Goal: Task Accomplishment & Management: Manage account settings

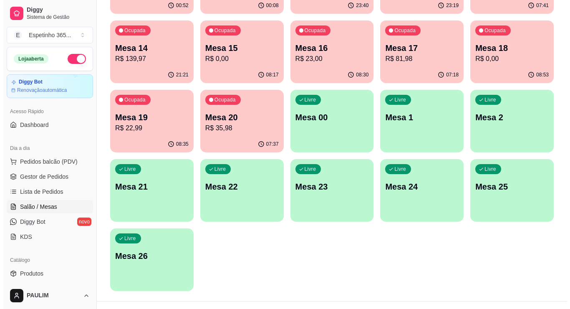
scroll to position [224, 0]
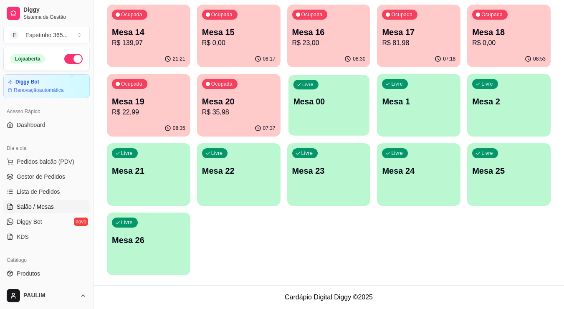
click at [317, 91] on div "Livre Mesa 00" at bounding box center [329, 100] width 81 height 51
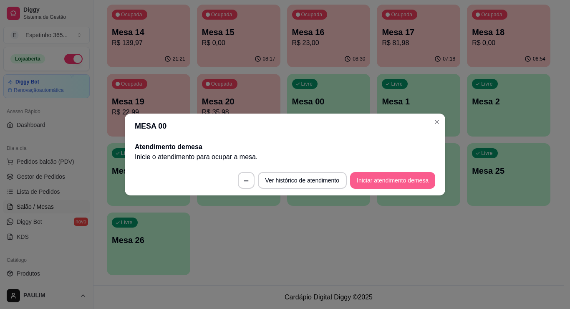
click at [360, 177] on button "Iniciar atendimento de mesa" at bounding box center [392, 180] width 85 height 17
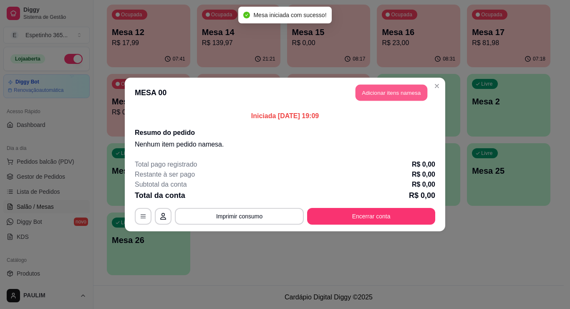
click at [392, 91] on button "Adicionar itens na mesa" at bounding box center [392, 93] width 72 height 16
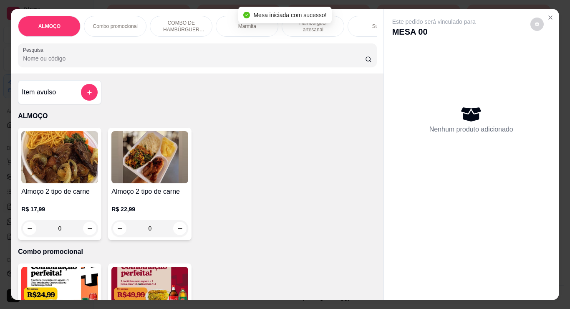
click at [403, 90] on div "Nenhum produto adicionado" at bounding box center [472, 120] width 158 height 164
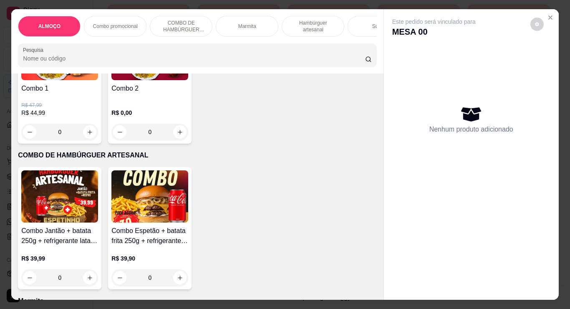
scroll to position [251, 0]
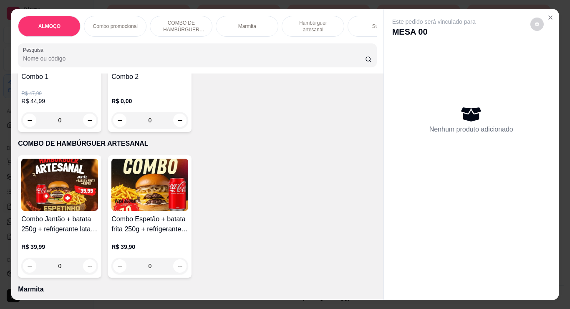
click at [177, 125] on div "0" at bounding box center [150, 120] width 77 height 17
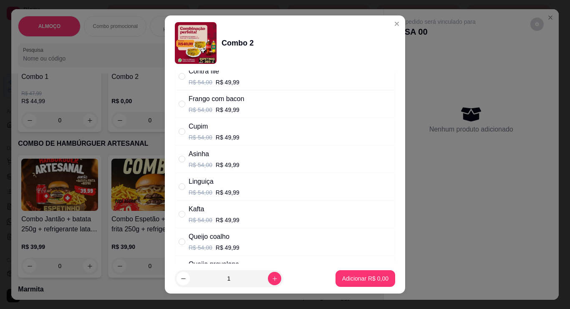
scroll to position [42, 0]
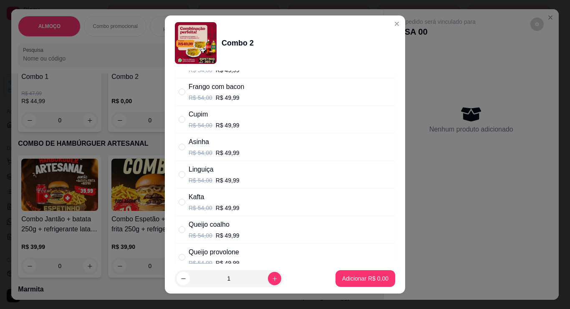
click at [223, 146] on div "Asinha R$ 54,00 R$ 49,99" at bounding box center [214, 147] width 51 height 20
click at [213, 173] on div "Linguiça" at bounding box center [214, 170] width 51 height 10
radio input "false"
radio input "true"
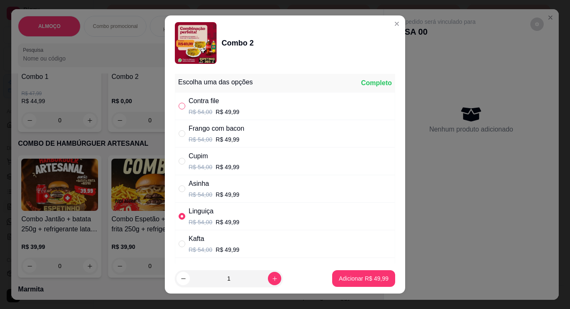
click at [179, 105] on input "" at bounding box center [182, 106] width 7 height 7
radio input "true"
radio input "false"
click at [344, 304] on div "Combo 2 Escolha uma das opções Completo Contra file R$ 54,00 R$ 49,99 Frango co…" at bounding box center [285, 154] width 570 height 309
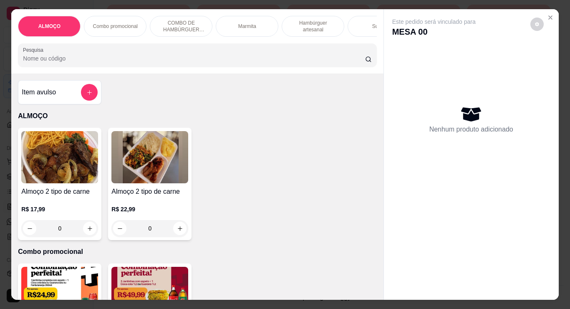
click at [120, 24] on p "Combo promocional" at bounding box center [115, 26] width 45 height 7
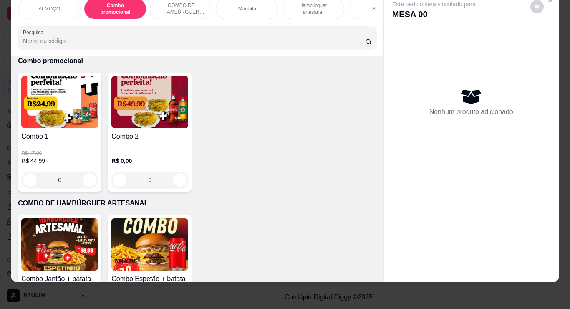
scroll to position [48, 0]
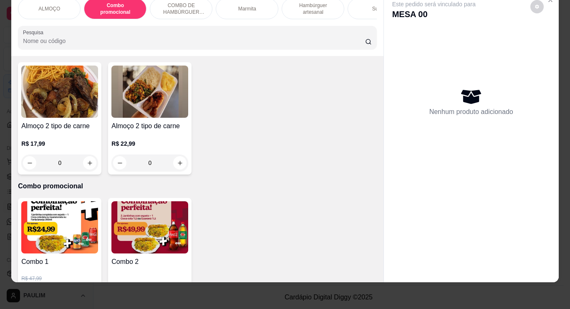
click at [195, 2] on p "COMBO DE HAMBÚRGUER ARTESANAL" at bounding box center [181, 8] width 48 height 13
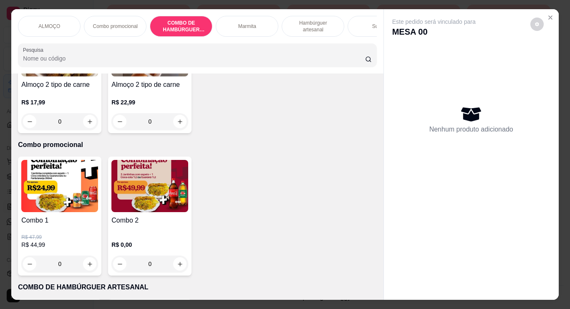
scroll to position [0, 0]
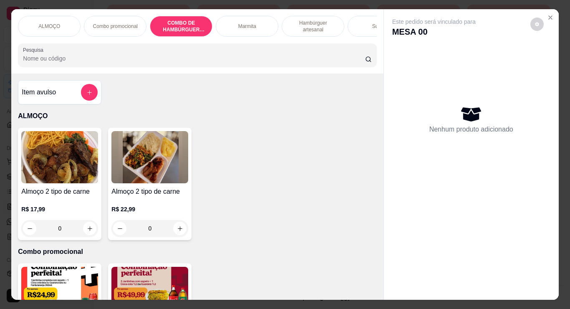
click at [27, 18] on div "ALMOÇO" at bounding box center [49, 26] width 63 height 21
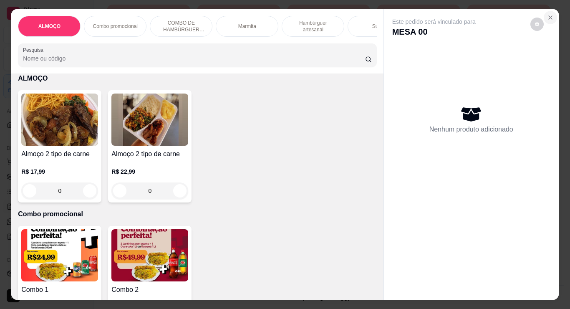
click at [548, 14] on icon "Close" at bounding box center [550, 17] width 7 height 7
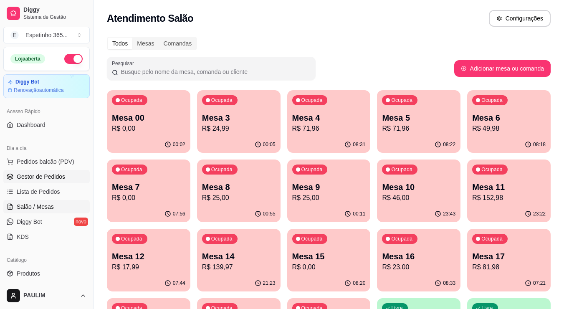
click at [51, 176] on span "Gestor de Pedidos" at bounding box center [41, 176] width 48 height 8
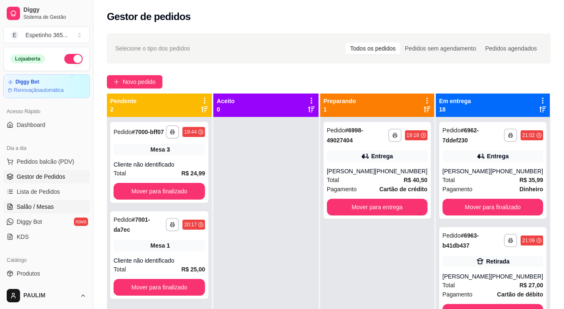
click at [35, 207] on span "Salão / Mesas" at bounding box center [35, 207] width 37 height 8
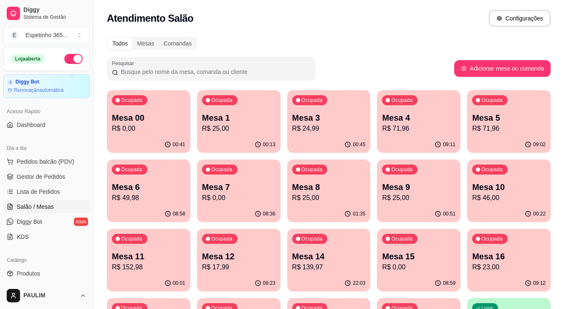
click at [250, 165] on div "Ocupada Mesa 7 R$ 0,00" at bounding box center [239, 183] width 84 height 46
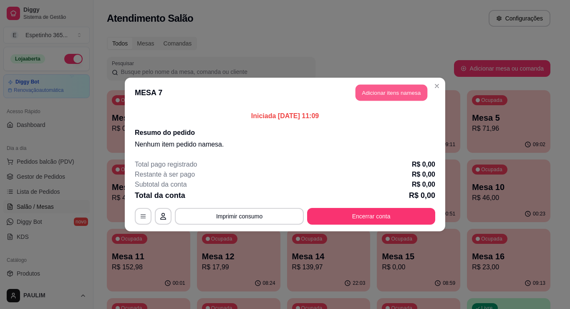
click at [385, 85] on button "Adicionar itens na mesa" at bounding box center [392, 93] width 72 height 16
click at [411, 90] on div "Nenhum produto adicionado" at bounding box center [476, 118] width 163 height 169
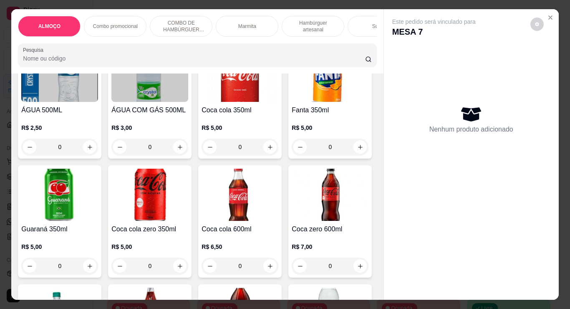
scroll to position [2589, 0]
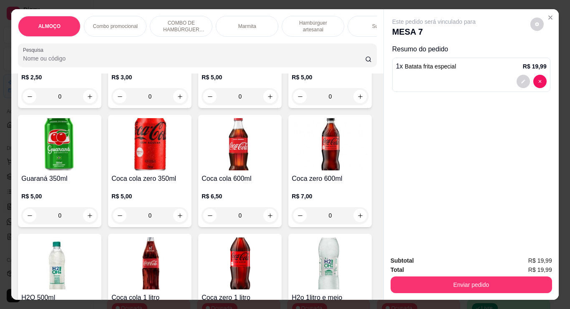
type input "1"
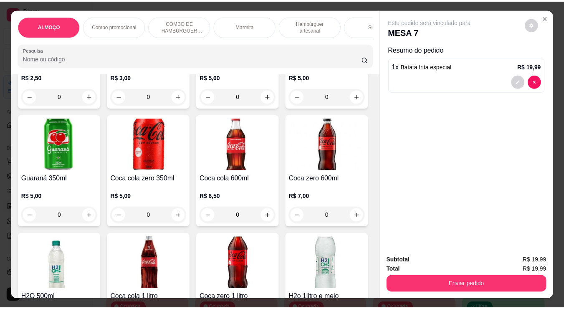
scroll to position [2590, 0]
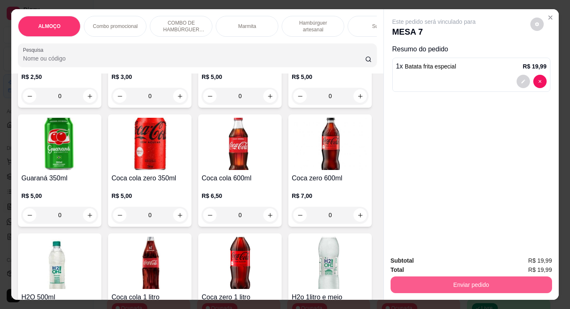
click at [512, 280] on button "Enviar pedido" at bounding box center [472, 284] width 162 height 17
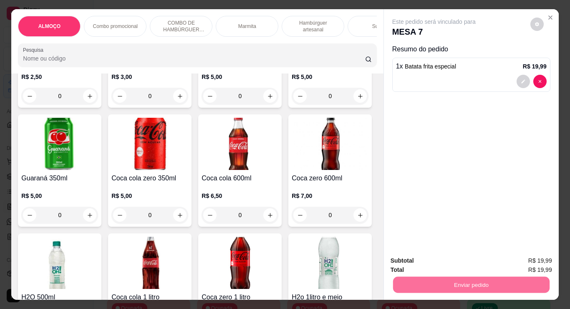
click at [465, 253] on button "Não registrar e enviar pedido" at bounding box center [444, 260] width 84 height 15
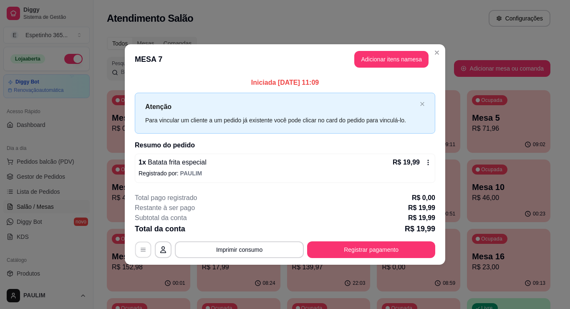
click at [141, 247] on icon "button" at bounding box center [143, 249] width 7 height 7
click at [431, 161] on icon at bounding box center [428, 162] width 7 height 7
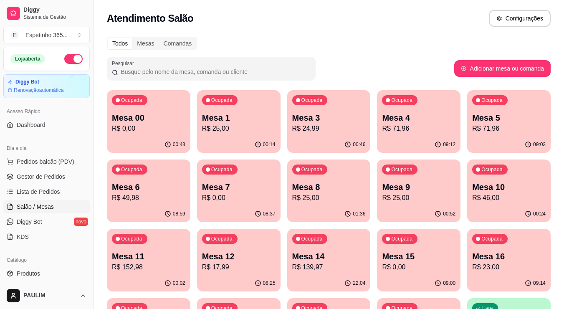
click at [256, 182] on p "Mesa 7" at bounding box center [238, 187] width 73 height 12
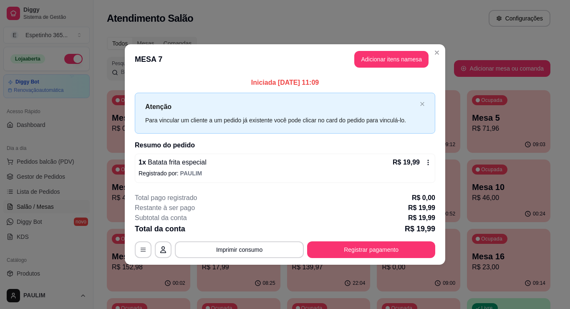
click at [428, 159] on icon at bounding box center [428, 162] width 7 height 7
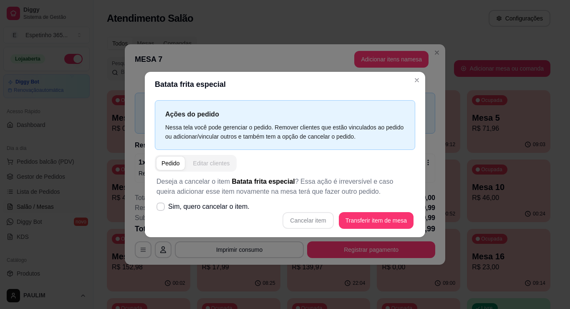
click at [201, 159] on button "Editar clientes" at bounding box center [211, 163] width 47 height 13
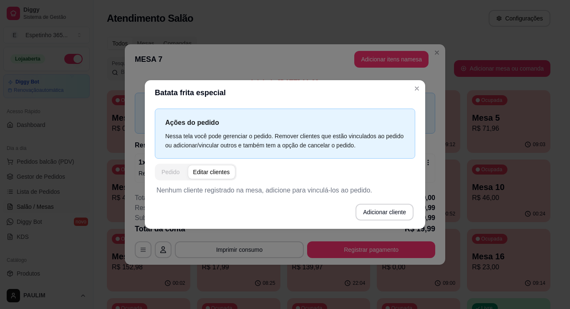
click at [169, 176] on div "Pedido" at bounding box center [171, 172] width 18 height 8
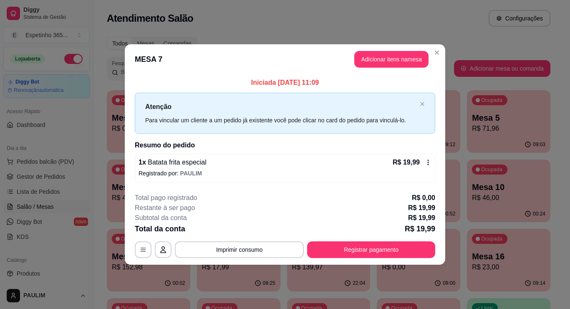
click at [426, 104] on div "Atenção Para vincular um cliente a um pedido já existente você pode clicar no c…" at bounding box center [285, 113] width 301 height 41
click at [421, 103] on icon "close" at bounding box center [423, 104] width 4 height 4
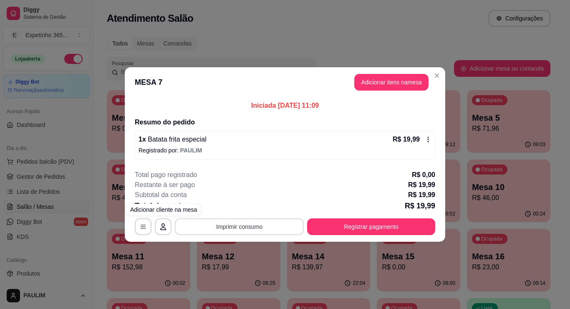
click at [216, 231] on button "Imprimir consumo" at bounding box center [239, 226] width 129 height 17
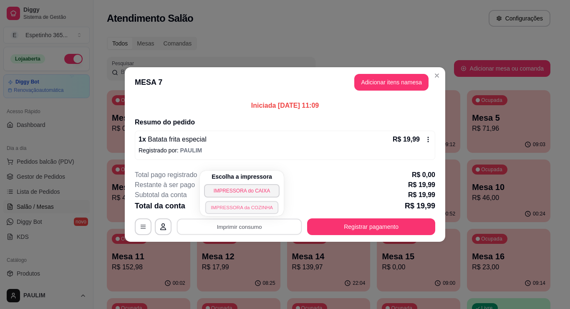
click at [234, 203] on button "IMPRESSORA da COZINHA" at bounding box center [241, 207] width 73 height 13
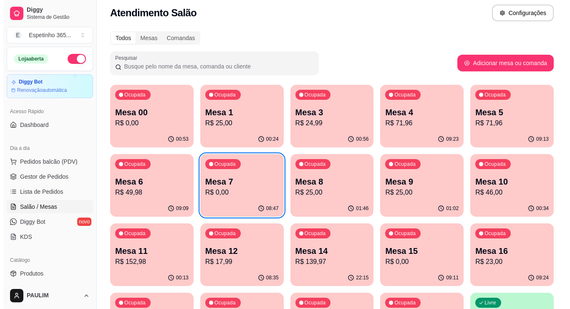
scroll to position [0, 0]
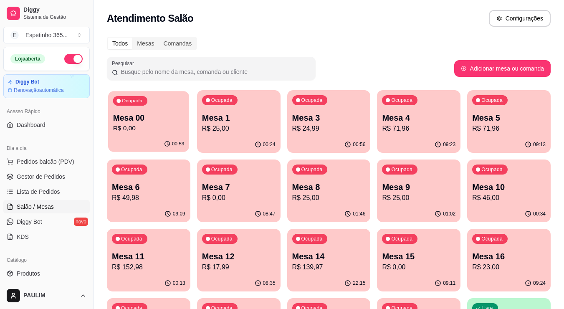
click at [176, 128] on p "R$ 0,00" at bounding box center [148, 129] width 71 height 10
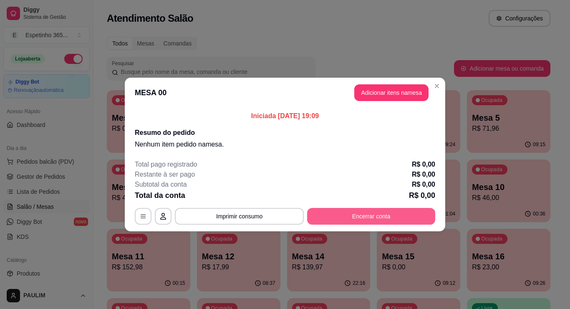
click at [364, 222] on button "Encerrar conta" at bounding box center [371, 216] width 128 height 17
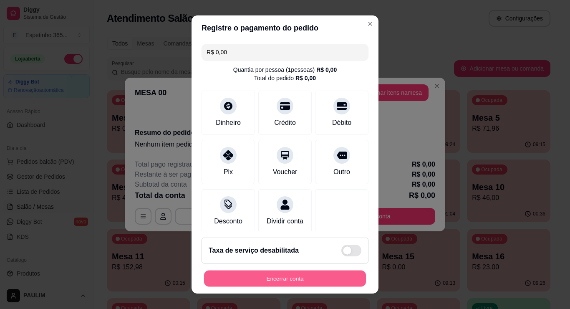
click at [302, 276] on button "Encerrar conta" at bounding box center [285, 279] width 162 height 16
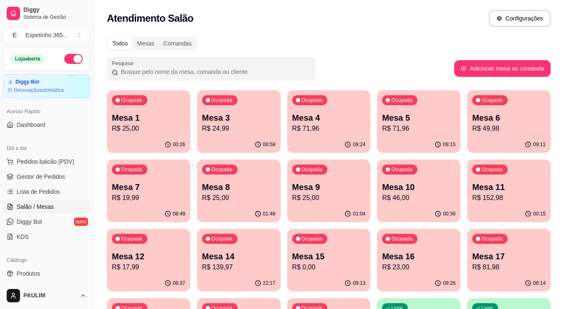
click at [161, 126] on p "R$ 25,00" at bounding box center [148, 129] width 73 height 10
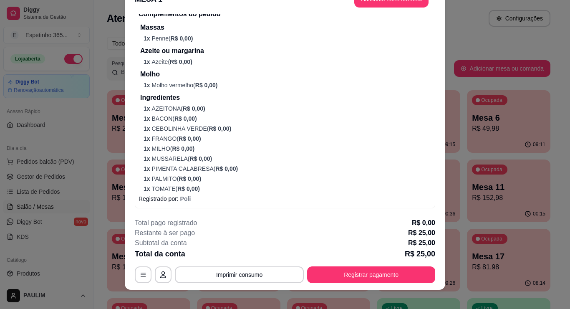
scroll to position [25, 0]
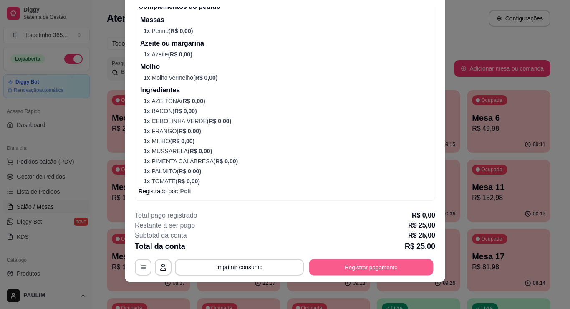
click at [343, 269] on button "Registrar pagamento" at bounding box center [371, 267] width 124 height 16
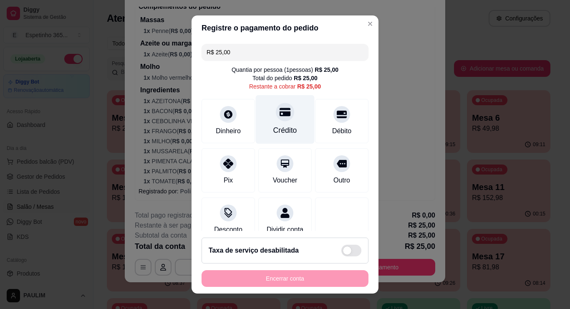
click at [289, 121] on div "Crédito" at bounding box center [285, 119] width 59 height 49
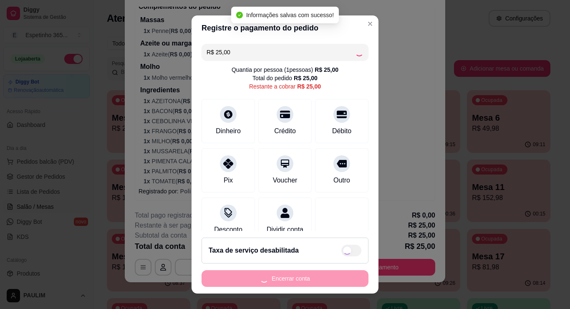
scroll to position [11, 0]
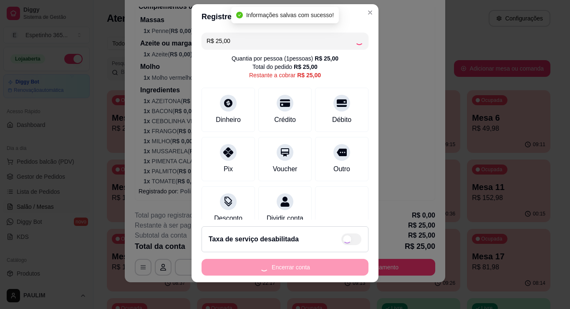
type input "R$ 0,00"
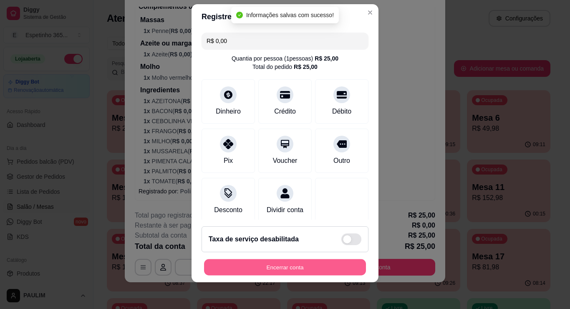
click at [288, 264] on button "Encerrar conta" at bounding box center [285, 267] width 162 height 16
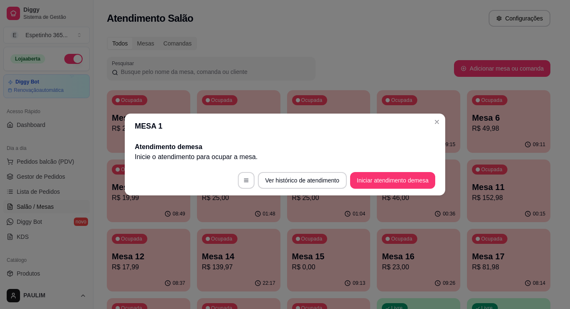
scroll to position [0, 0]
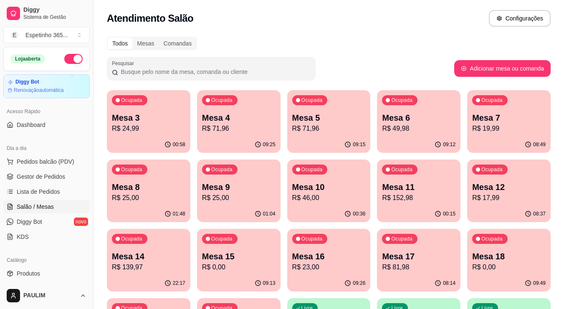
click at [172, 124] on p "R$ 24,99" at bounding box center [148, 129] width 73 height 10
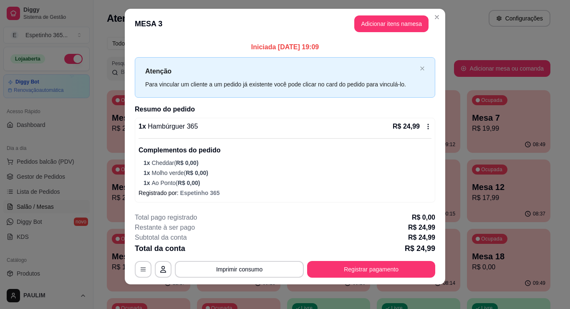
scroll to position [10, 0]
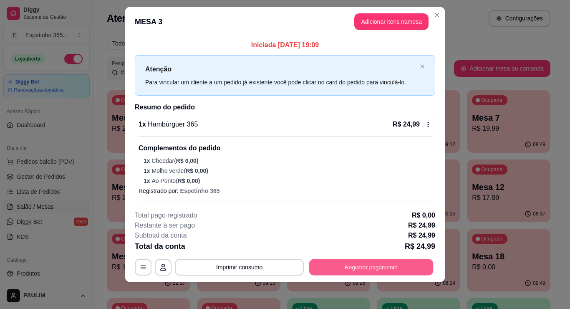
click at [357, 268] on button "Registrar pagamento" at bounding box center [371, 267] width 124 height 16
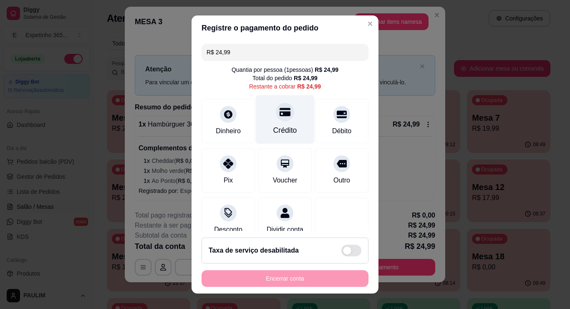
click at [282, 130] on div "Crédito" at bounding box center [286, 130] width 24 height 11
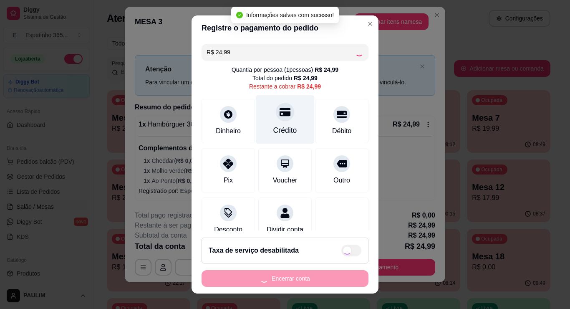
type input "R$ 0,00"
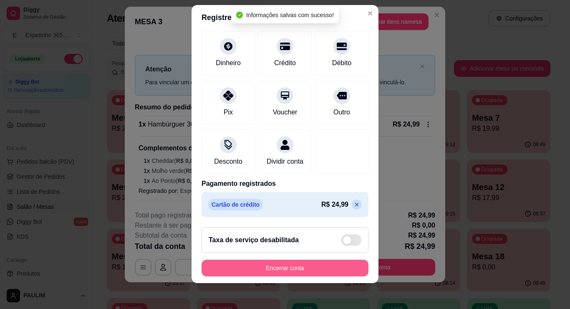
scroll to position [11, 0]
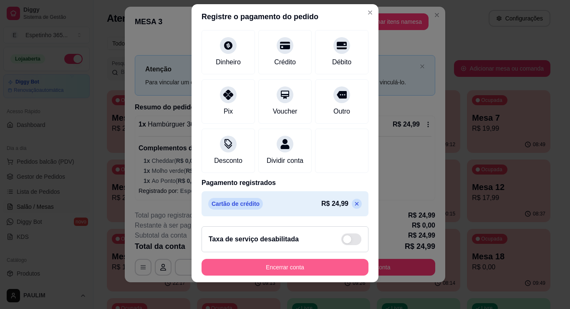
click at [299, 269] on button "Encerrar conta" at bounding box center [285, 267] width 167 height 17
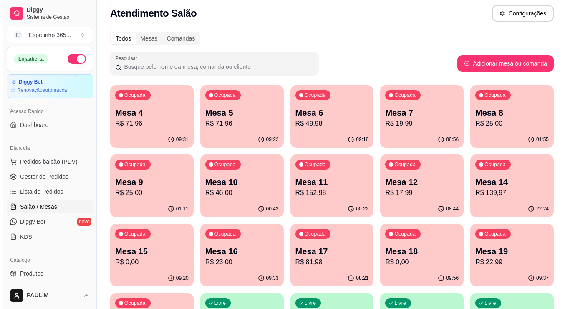
scroll to position [0, 0]
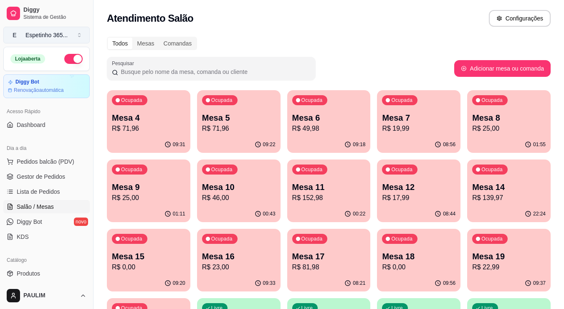
click at [48, 30] on button "E Espetinho 365 ..." at bounding box center [46, 35] width 86 height 17
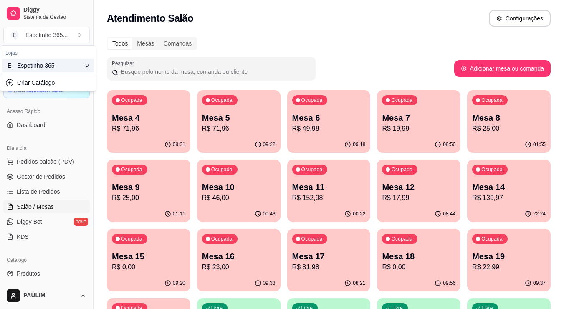
click at [176, 121] on p "Mesa 4" at bounding box center [148, 118] width 73 height 12
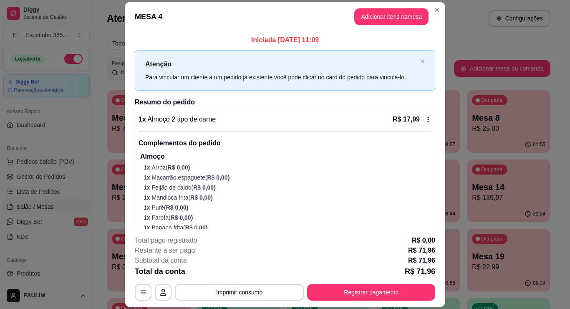
scroll to position [25, 0]
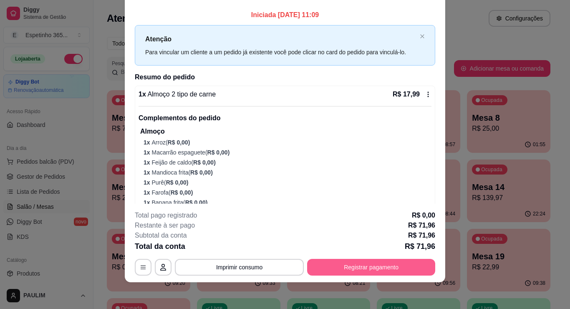
click at [393, 265] on button "Registrar pagamento" at bounding box center [371, 267] width 128 height 17
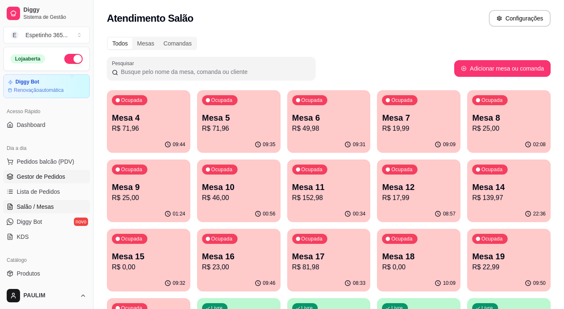
click at [48, 174] on span "Gestor de Pedidos" at bounding box center [41, 176] width 48 height 8
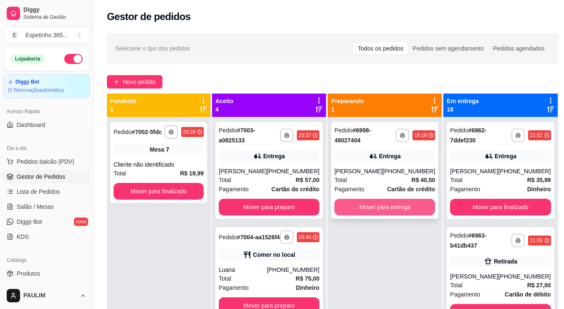
click at [388, 209] on button "Mover para entrega" at bounding box center [385, 207] width 101 height 17
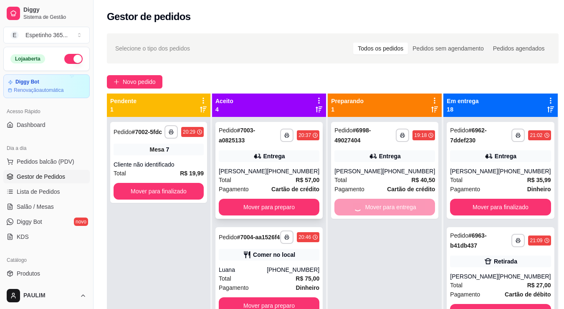
click at [273, 215] on button "Mover para preparo" at bounding box center [269, 207] width 101 height 17
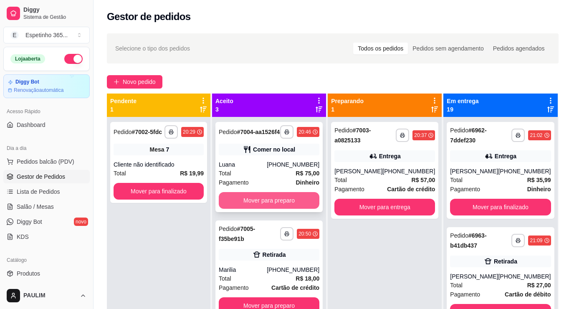
click at [288, 209] on button "Mover para preparo" at bounding box center [269, 200] width 101 height 17
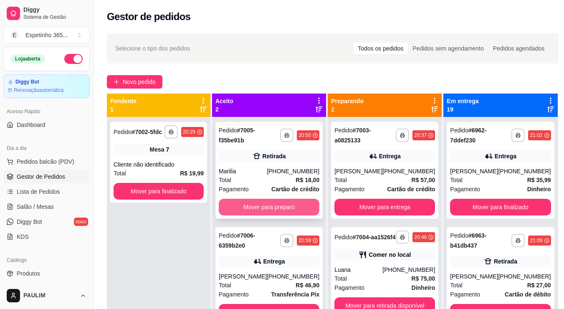
click at [280, 209] on button "Mover para preparo" at bounding box center [269, 207] width 101 height 17
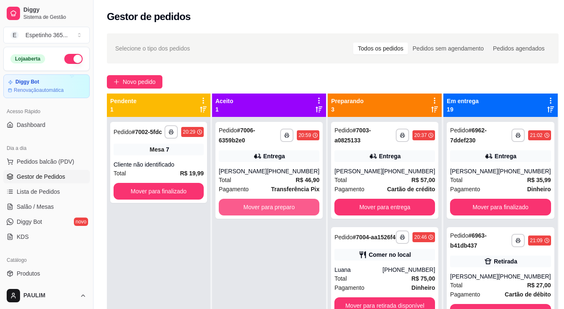
click at [280, 209] on button "Mover para preparo" at bounding box center [269, 207] width 101 height 17
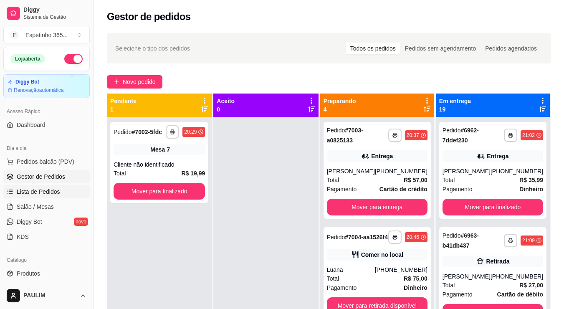
click at [40, 197] on link "Lista de Pedidos" at bounding box center [46, 191] width 86 height 13
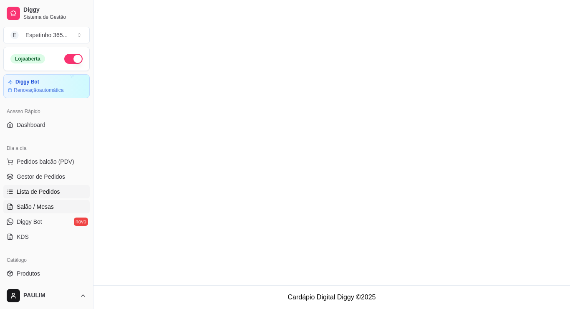
click at [37, 212] on link "Salão / Mesas" at bounding box center [46, 206] width 86 height 13
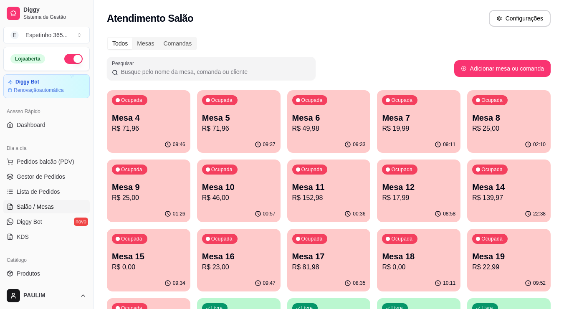
click at [23, 204] on span "Salão / Mesas" at bounding box center [35, 207] width 37 height 8
click at [179, 119] on p "Mesa 4" at bounding box center [148, 117] width 71 height 11
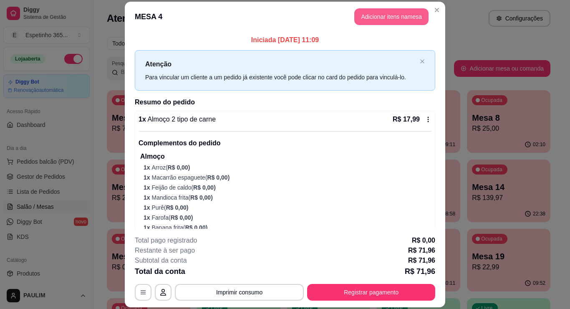
click at [413, 13] on button "Adicionar itens na mesa" at bounding box center [392, 16] width 74 height 17
drag, startPoint x: 407, startPoint y: 12, endPoint x: 254, endPoint y: 105, distance: 178.4
click at [405, 11] on div "Este pedido será vinculado para MESA 4 Nenhum produto adicionado" at bounding box center [471, 147] width 175 height 277
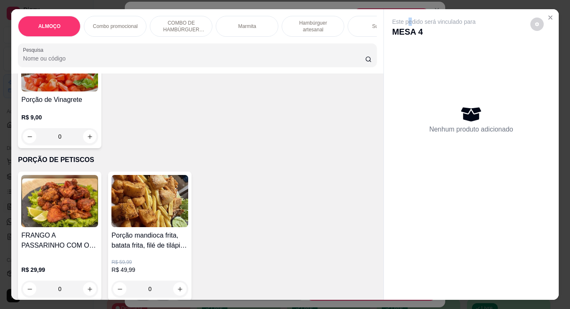
scroll to position [1587, 0]
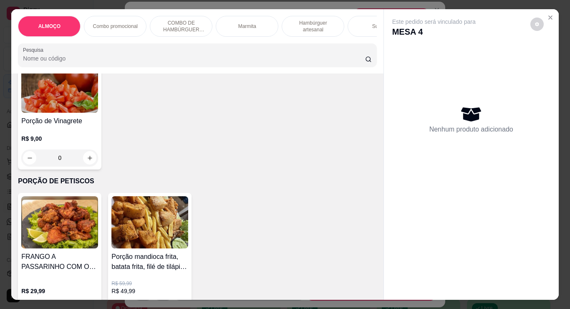
click at [88, 47] on div "0" at bounding box center [59, 38] width 77 height 17
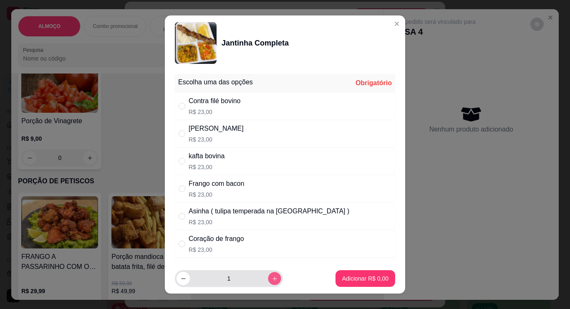
click at [272, 278] on icon "increase-product-quantity" at bounding box center [275, 279] width 6 height 6
type input "3"
click at [206, 106] on div "Contra filé bovino" at bounding box center [215, 101] width 52 height 10
radio input "true"
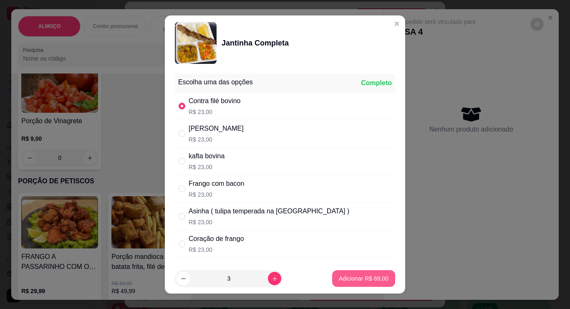
click at [333, 274] on button "Adicionar R$ 69,00" at bounding box center [363, 278] width 63 height 17
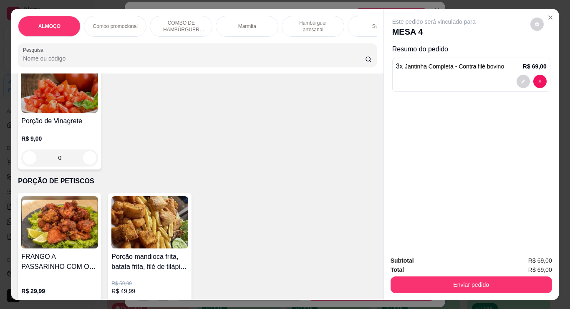
type input "3"
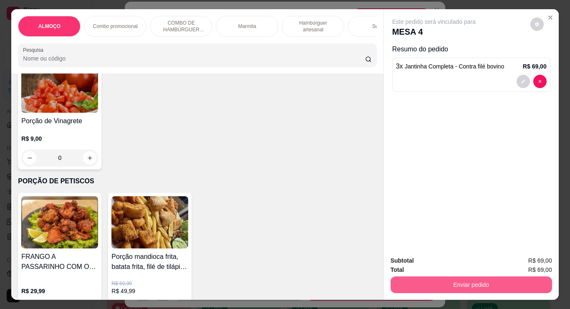
click at [428, 278] on button "Enviar pedido" at bounding box center [472, 284] width 162 height 17
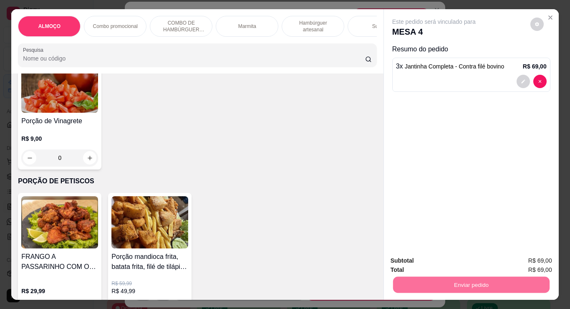
click at [461, 261] on button "Não registrar e enviar pedido" at bounding box center [443, 261] width 87 height 16
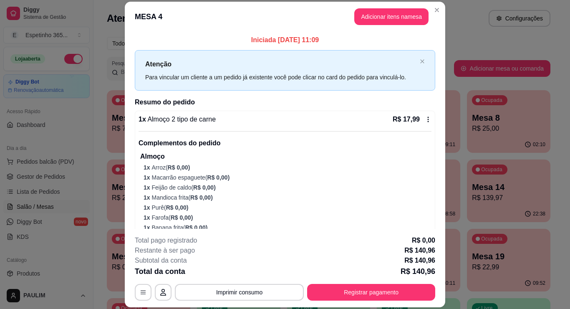
scroll to position [25, 0]
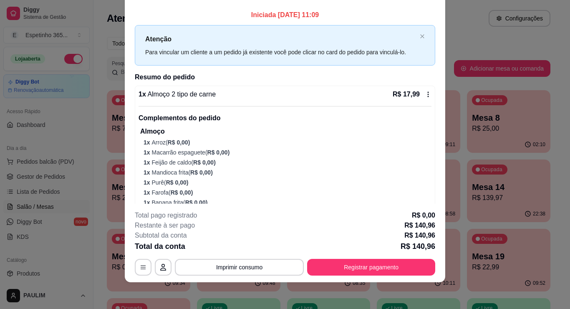
click at [250, 266] on button "Imprimir consumo" at bounding box center [239, 267] width 129 height 17
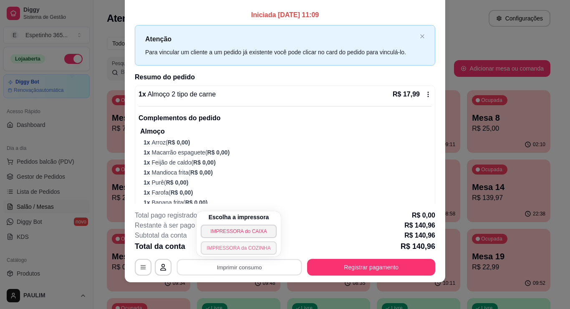
click at [253, 246] on button "IMPRESSORA da COZINHA" at bounding box center [239, 247] width 76 height 13
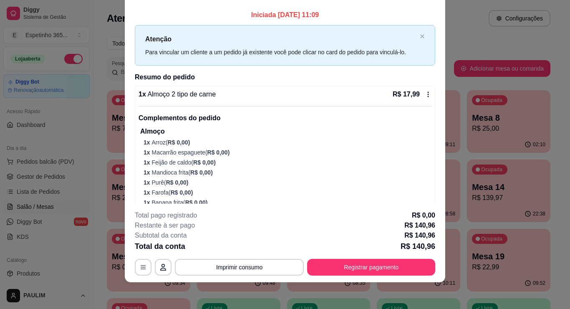
click at [215, 246] on div "Total da conta R$ 140,96" at bounding box center [285, 247] width 301 height 12
